Goal: Task Accomplishment & Management: Use online tool/utility

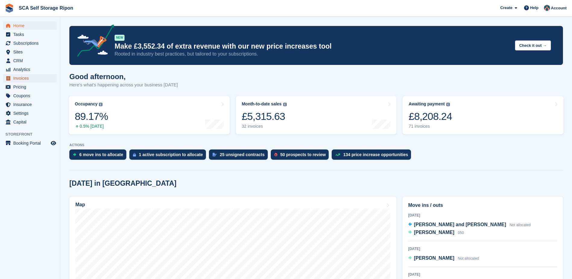
click at [20, 76] on span "Invoices" at bounding box center [31, 78] width 36 height 8
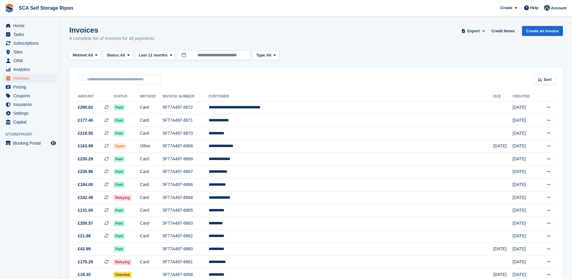
click at [2, 26] on li "Home" at bounding box center [30, 25] width 60 height 8
click at [366, 52] on div "Method: All All Bank Transfer Cash Cheque Debit/Credit Card Direct Debit SEPA D…" at bounding box center [316, 55] width 494 height 10
click at [218, 57] on input "**********" at bounding box center [214, 55] width 72 height 10
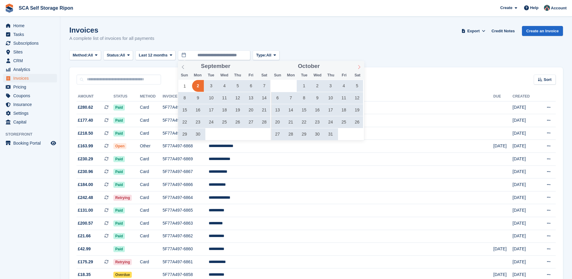
click at [360, 67] on icon at bounding box center [359, 67] width 4 height 4
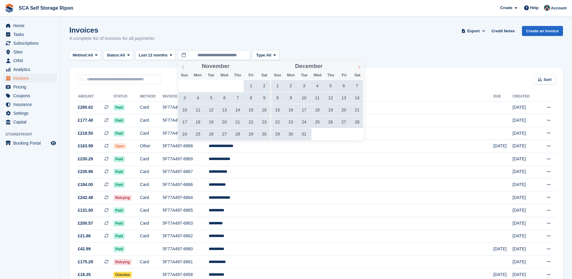
click at [360, 67] on icon at bounding box center [359, 67] width 4 height 4
type input "****"
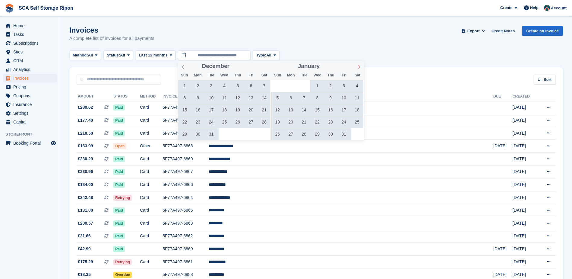
click at [360, 67] on icon at bounding box center [359, 67] width 4 height 4
type input "****"
click at [360, 67] on icon at bounding box center [359, 67] width 4 height 4
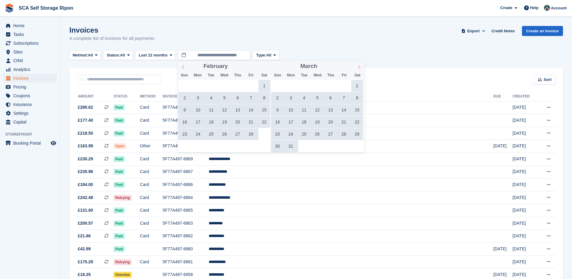
click at [360, 67] on icon at bounding box center [359, 67] width 4 height 4
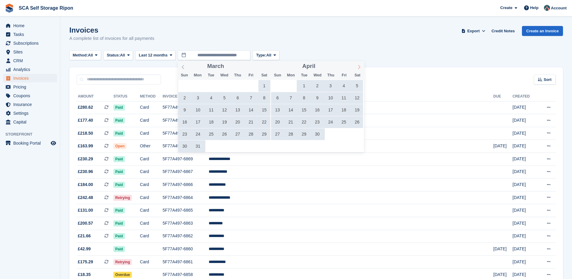
click at [360, 67] on icon at bounding box center [359, 67] width 4 height 4
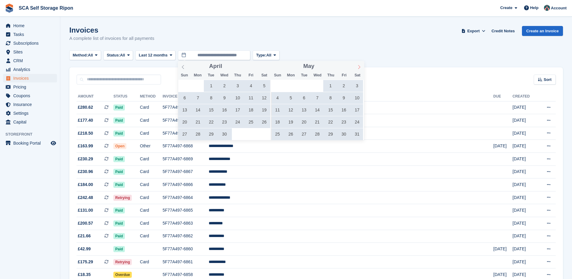
click at [360, 67] on icon at bounding box center [359, 67] width 4 height 4
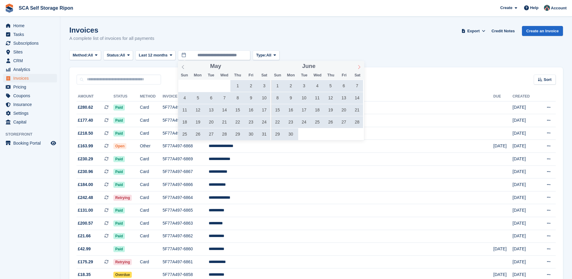
click at [360, 67] on icon at bounding box center [359, 67] width 2 height 4
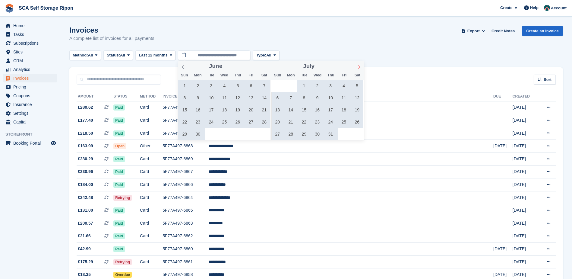
click at [360, 67] on icon at bounding box center [359, 67] width 2 height 4
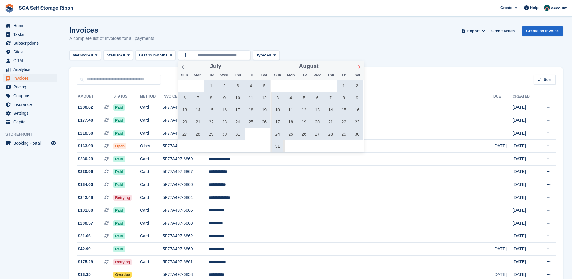
click at [360, 67] on icon at bounding box center [359, 67] width 2 height 4
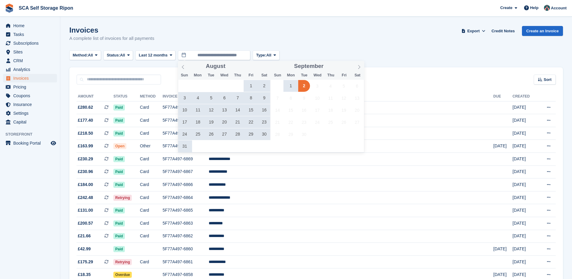
click at [248, 85] on span "1" at bounding box center [251, 86] width 12 height 12
click at [186, 147] on span "31" at bounding box center [185, 146] width 12 height 12
type input "**********"
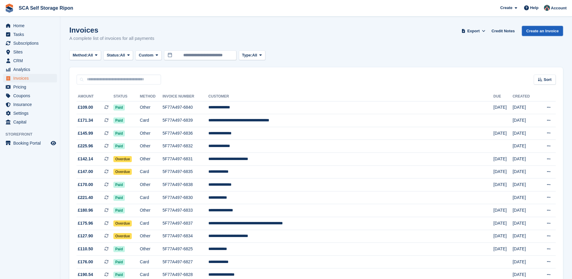
click at [547, 32] on link "Create an Invoice" at bounding box center [542, 31] width 41 height 10
click at [484, 30] on span at bounding box center [484, 31] width 6 height 6
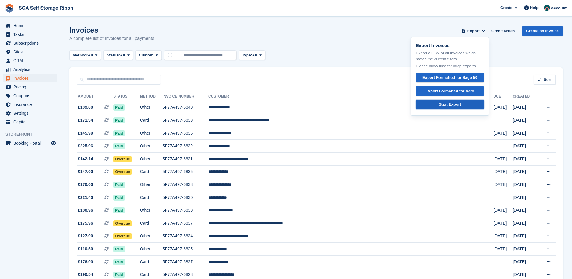
click at [465, 106] on link "Start Export" at bounding box center [450, 105] width 68 height 10
